Goal: Transaction & Acquisition: Purchase product/service

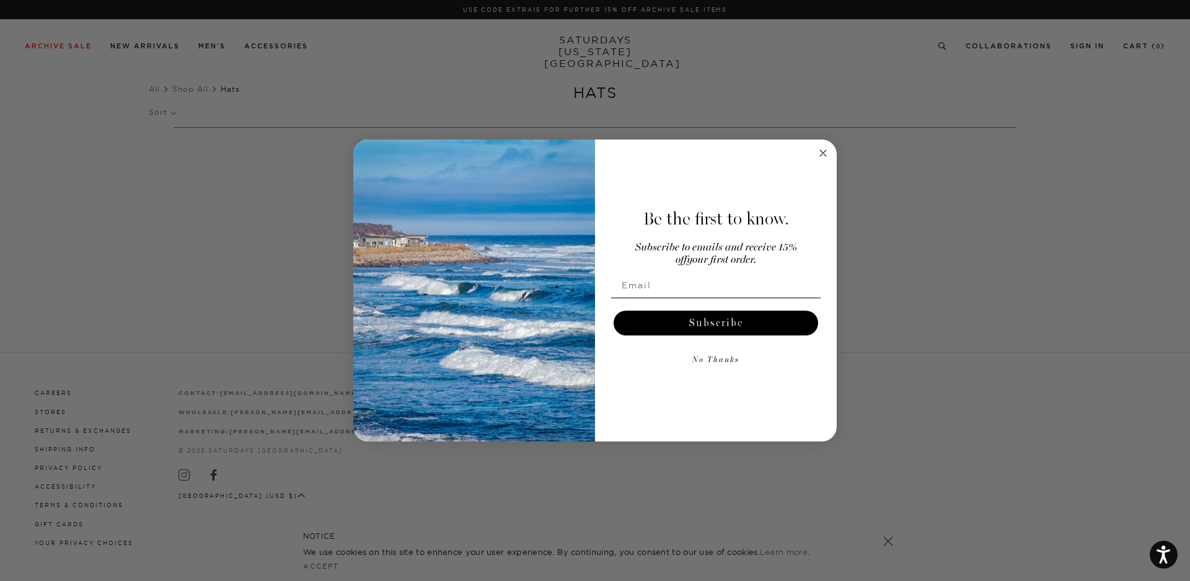
click at [824, 152] on icon "Close dialog" at bounding box center [823, 153] width 6 height 6
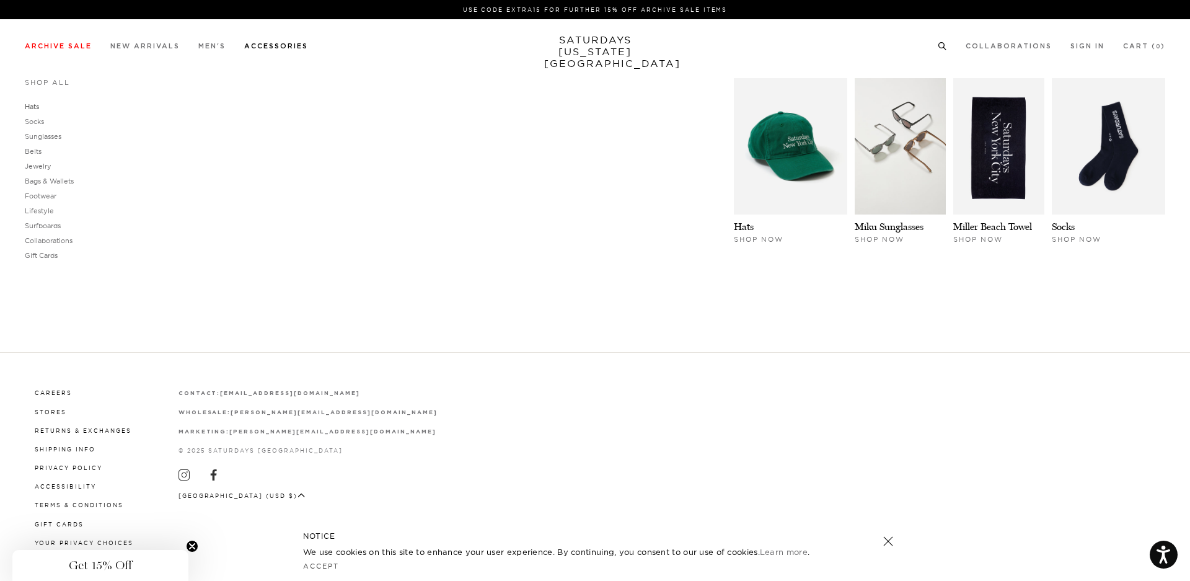
click at [30, 106] on link "Hats" at bounding box center [32, 106] width 14 height 9
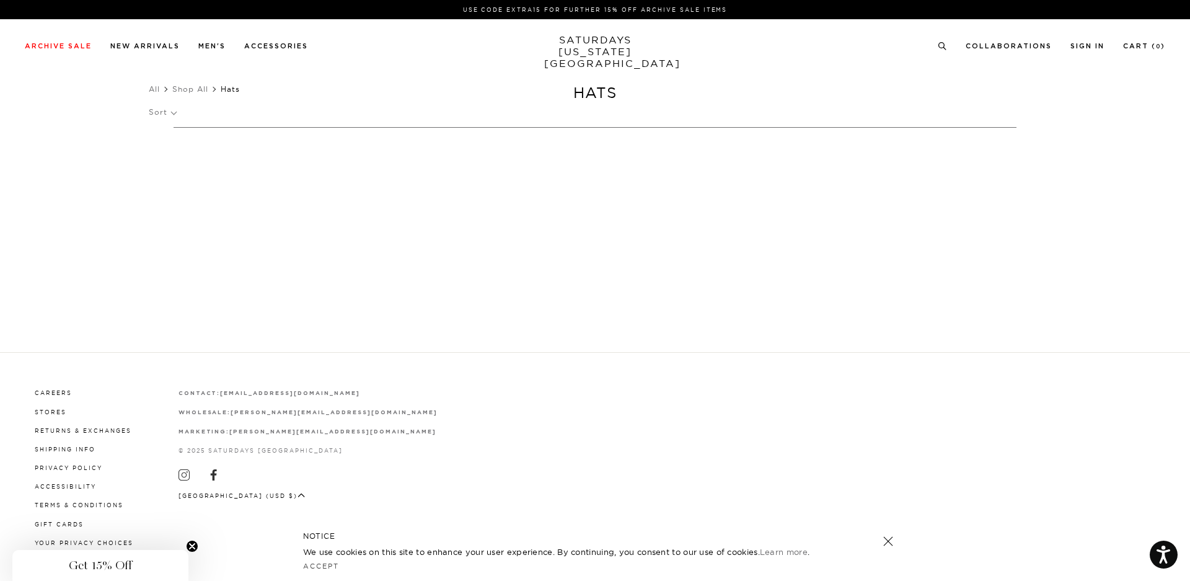
click at [578, 268] on div "Use Code EXTRA15 for Further 15% Off Archive Sale Items Archive Sale Men's Tees…" at bounding box center [595, 290] width 1190 height 581
click at [946, 47] on icon at bounding box center [942, 46] width 9 height 8
type input "hat"
click at [27, 83] on button "submit" at bounding box center [33, 90] width 12 height 15
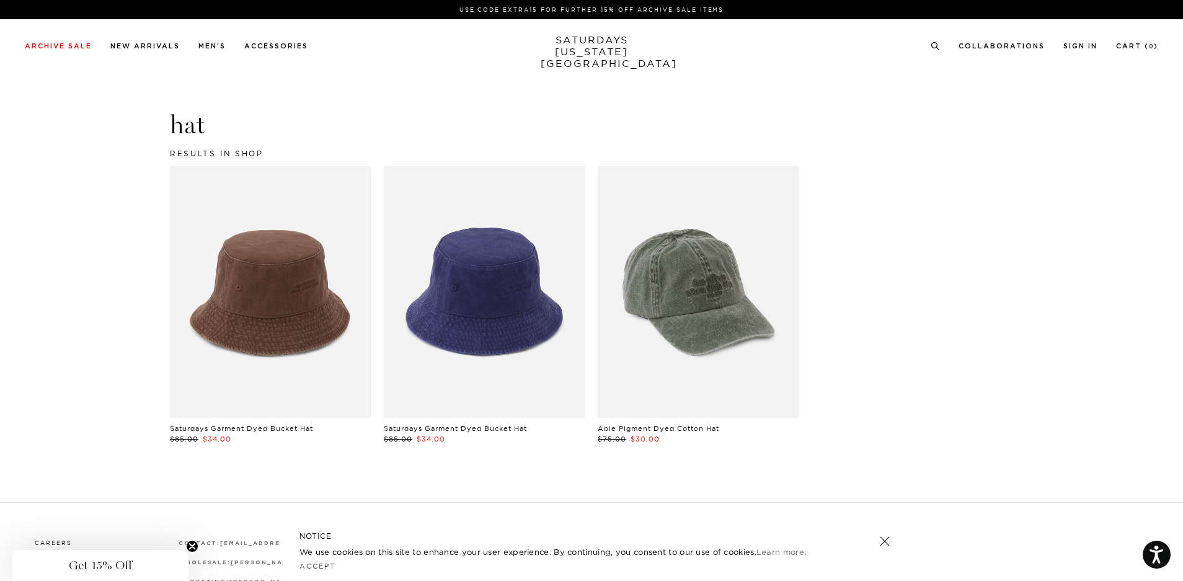
click at [886, 285] on div "Dark Earth / S/M Dark Earth / L/XL Low Stock Sold Out Coming Soon Saturdays Gar…" at bounding box center [591, 317] width 855 height 302
